Goal: Task Accomplishment & Management: Complete application form

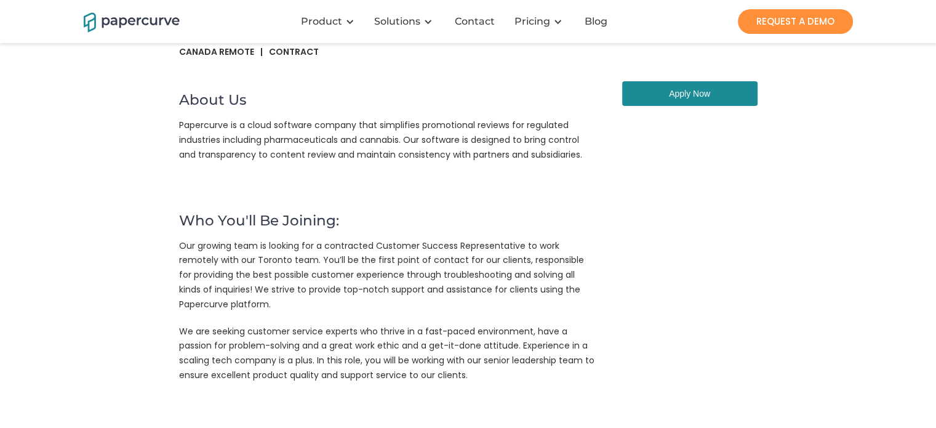
scroll to position [76, 0]
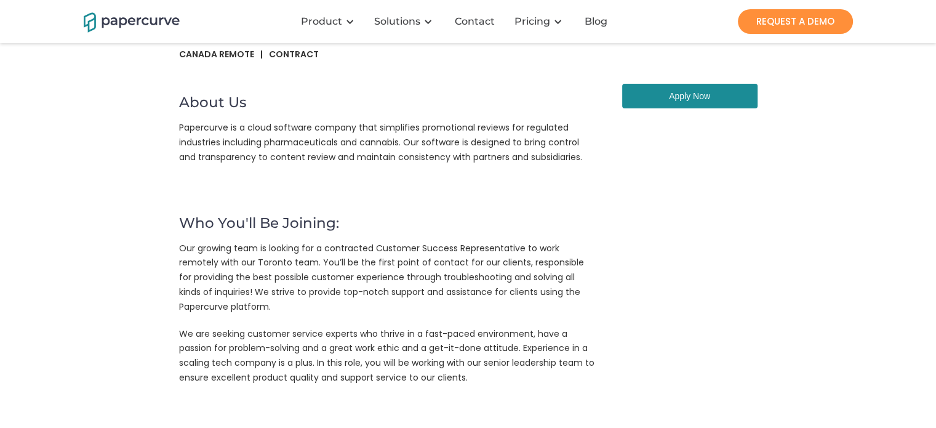
click at [687, 98] on link "Apply Now" at bounding box center [689, 96] width 135 height 25
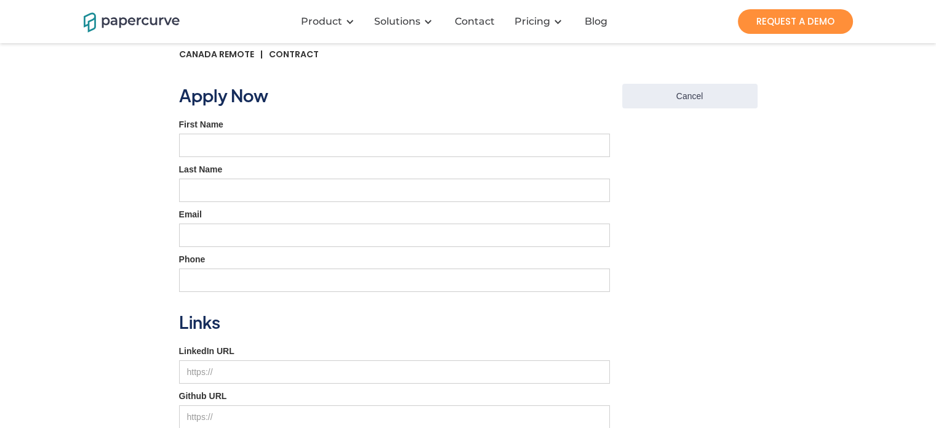
scroll to position [87, 0]
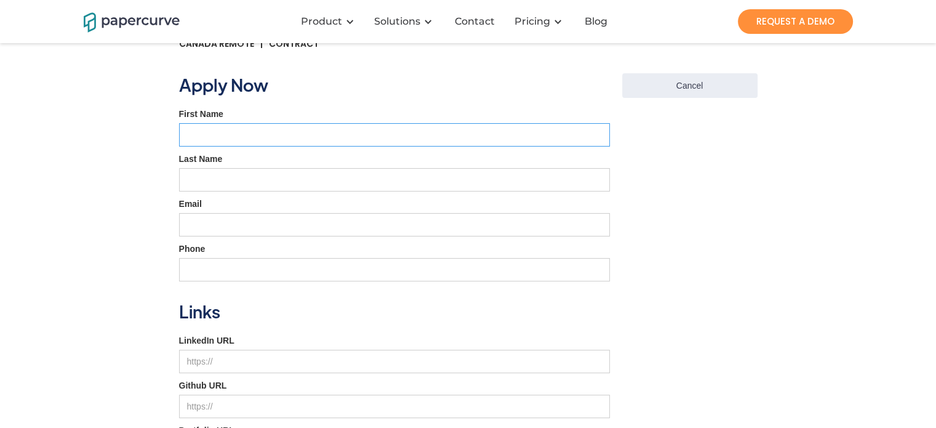
click at [311, 134] on input "First Name" at bounding box center [394, 134] width 431 height 23
type input "Fariha"
type input "Peu"
type input "2048693593"
click at [262, 138] on input "Fariha" at bounding box center [394, 134] width 431 height 23
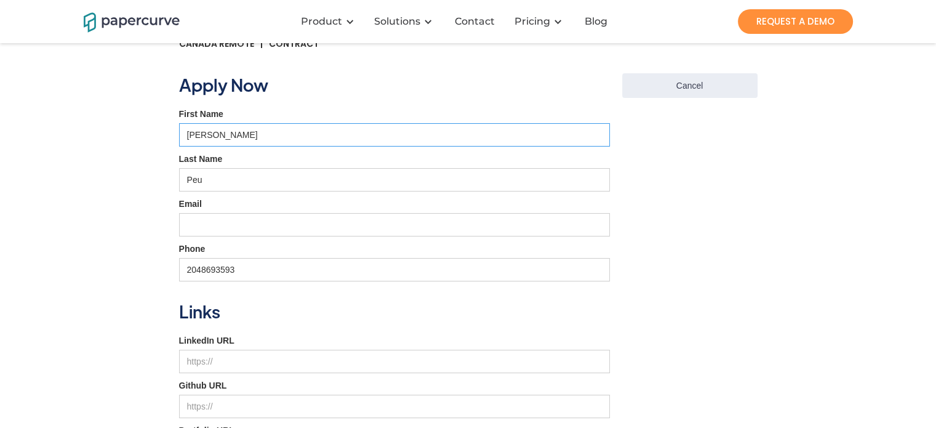
type input "[PERSON_NAME]"
click at [231, 221] on input "Email" at bounding box center [394, 224] width 431 height 23
type input "[EMAIL_ADDRESS][DOMAIN_NAME]"
click at [215, 361] on input "LinkedIn URL" at bounding box center [394, 361] width 431 height 23
paste input "[URL][DOMAIN_NAME]"
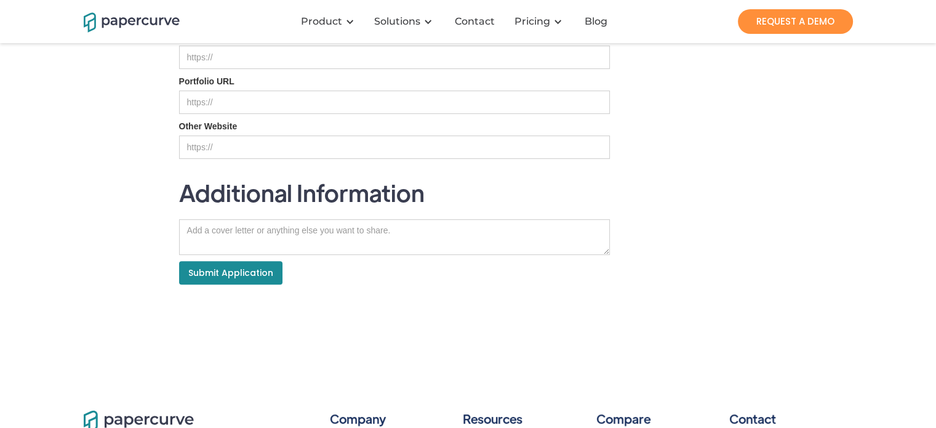
scroll to position [440, 0]
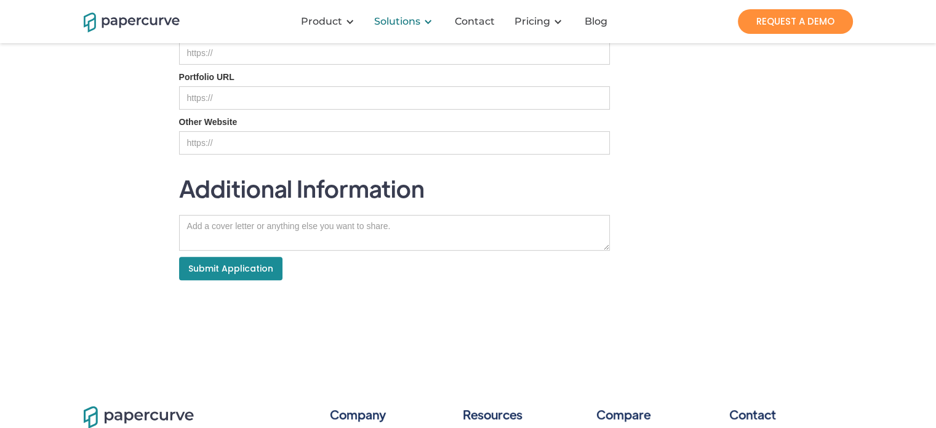
type input "[URL][DOMAIN_NAME]"
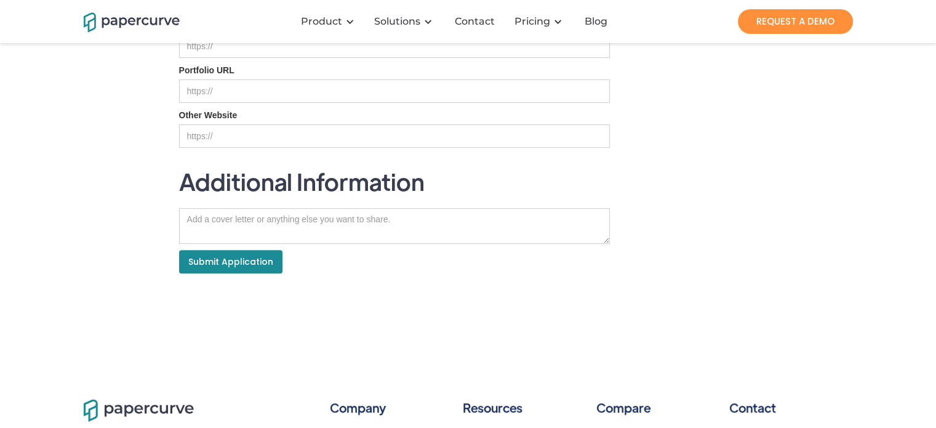
scroll to position [450, 0]
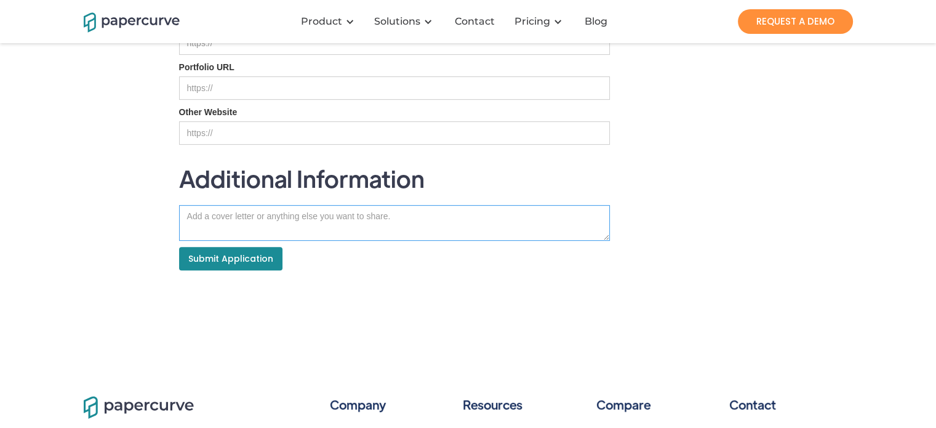
click at [230, 212] on textarea "Job Application" at bounding box center [394, 223] width 431 height 36
paste textarea "Lore Ipsumd Sita, C ad elitsed do eiusm tem inc Utlabore Etdolor Magnaaliquaeni…"
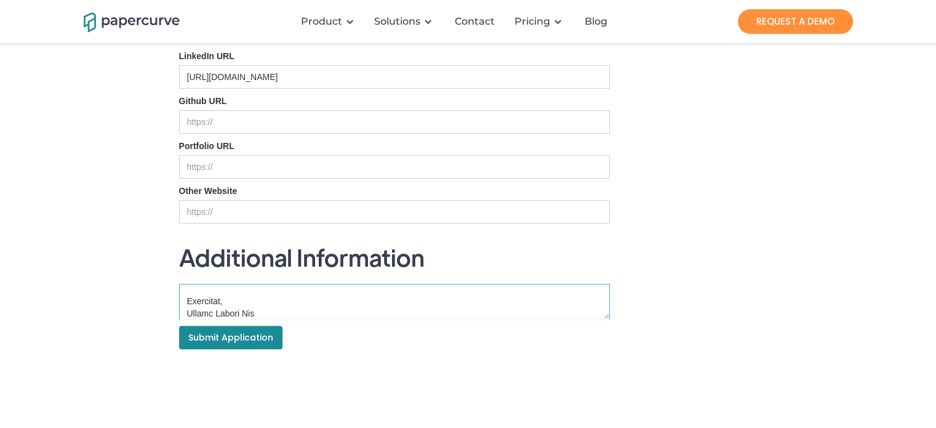
scroll to position [366, 0]
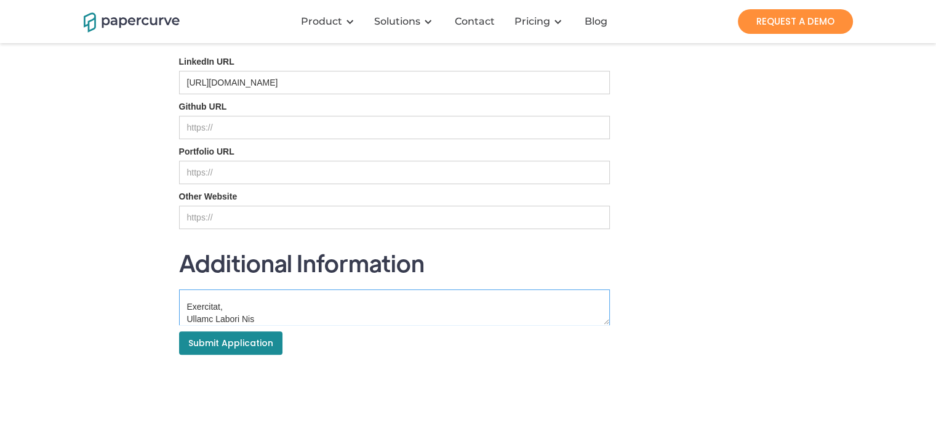
type textarea "Lore Ipsumd Sita, C ad elitsed do eiusm tem inc Utlabore Etdolor Magnaaliquaeni…"
click at [261, 342] on input "Submit Application" at bounding box center [230, 342] width 103 height 23
type input "Please wait..."
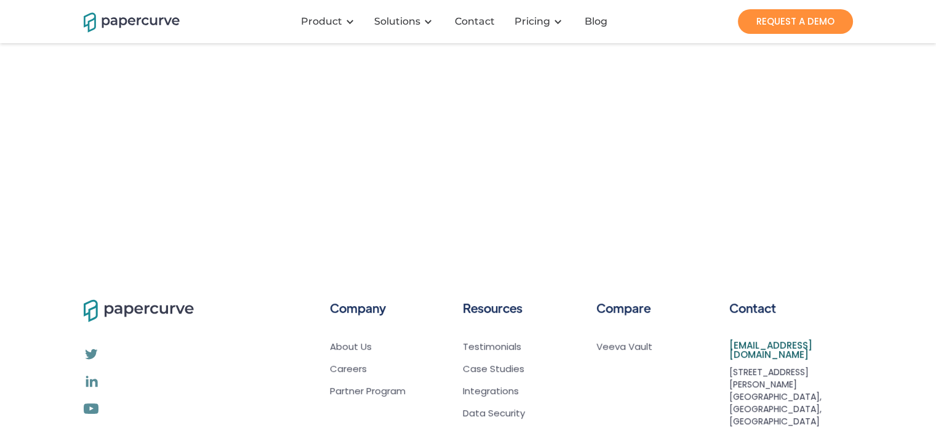
scroll to position [0, 0]
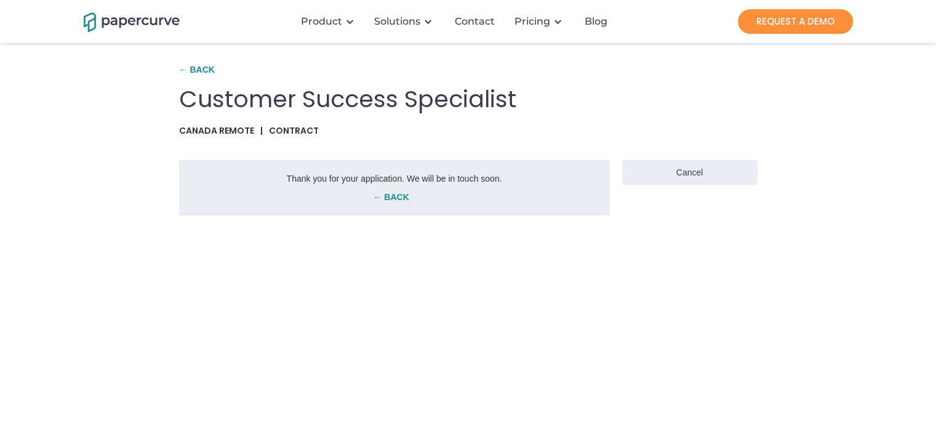
click at [398, 194] on link "← Back" at bounding box center [391, 197] width 412 height 12
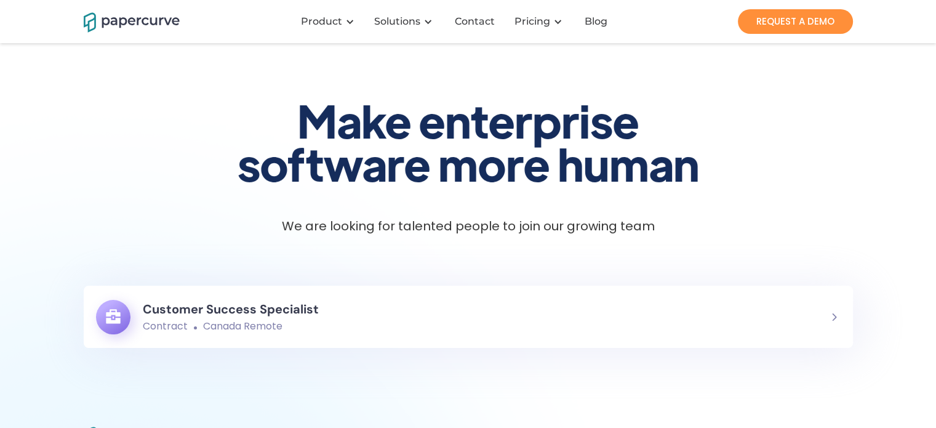
click at [314, 312] on h6 "Customer Success Specialist" at bounding box center [231, 309] width 176 height 22
